Goal: Transaction & Acquisition: Download file/media

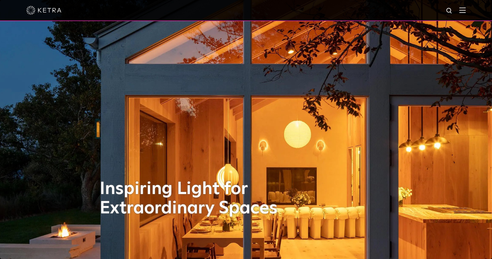
click at [466, 12] on img at bounding box center [463, 10] width 6 height 6
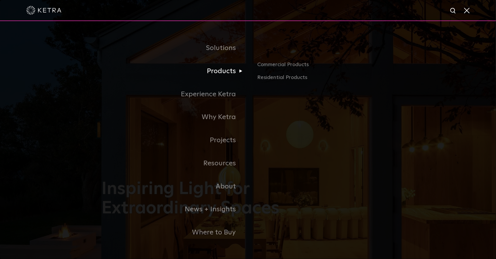
click at [236, 67] on link "Products" at bounding box center [175, 71] width 146 height 23
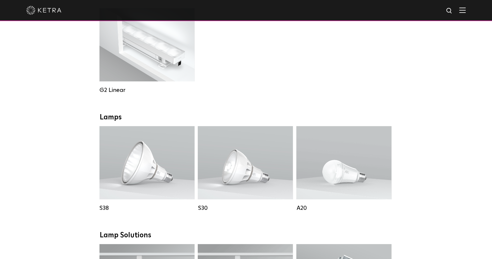
scroll to position [231, 0]
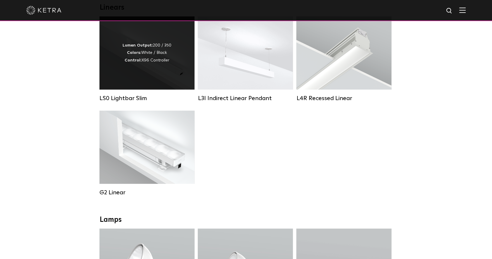
click at [142, 60] on div "Lumen Output: 200 / 350 Colors: White / Black Control: X96 Controller" at bounding box center [147, 53] width 49 height 22
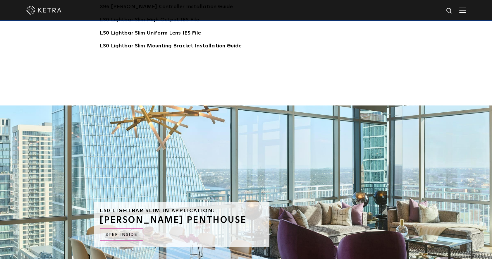
scroll to position [1153, 0]
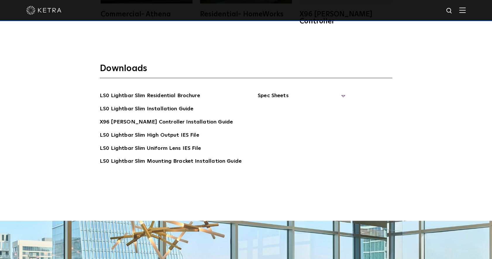
click at [283, 92] on span "Spec Sheets" at bounding box center [302, 98] width 88 height 13
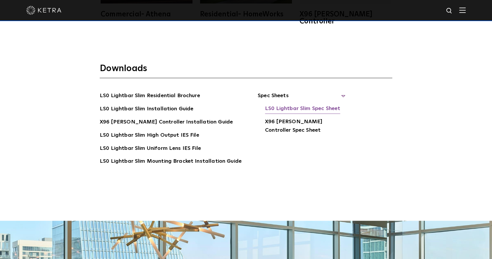
click at [292, 104] on link "LS0 Lightbar Slim Spec Sheet" at bounding box center [302, 108] width 75 height 9
click at [167, 105] on link "LS0 Lightbar Slim Installation Guide" at bounding box center [147, 109] width 94 height 9
